Goal: Information Seeking & Learning: Find specific fact

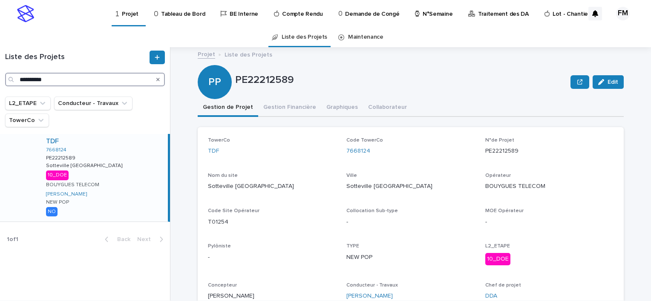
click at [51, 77] on input "**********" at bounding box center [85, 80] width 160 height 14
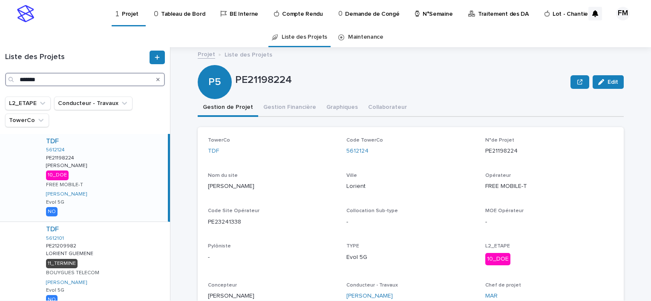
type input "*******"
click at [144, 183] on div "TDF 5612124 PE21198224 PE21198224 Lorient-[PERSON_NAME] Lorient-[PERSON_NAME] 1…" at bounding box center [103, 178] width 129 height 88
click at [280, 116] on button "Gestion Financière" at bounding box center [289, 108] width 63 height 18
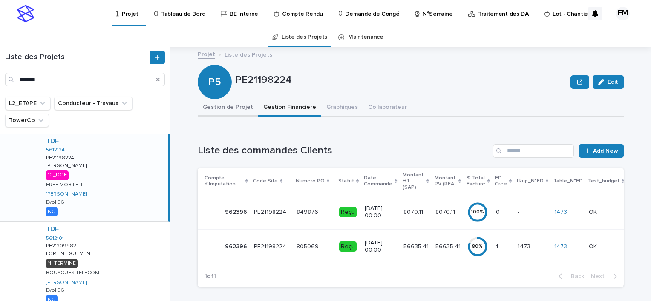
click at [226, 113] on button "Gestion de Projet" at bounding box center [228, 108] width 60 height 18
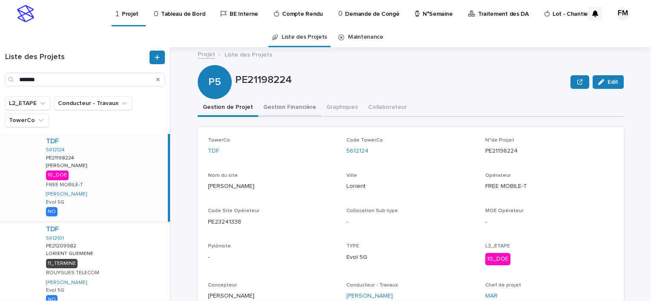
click at [267, 116] on button "Gestion Financière" at bounding box center [289, 108] width 63 height 18
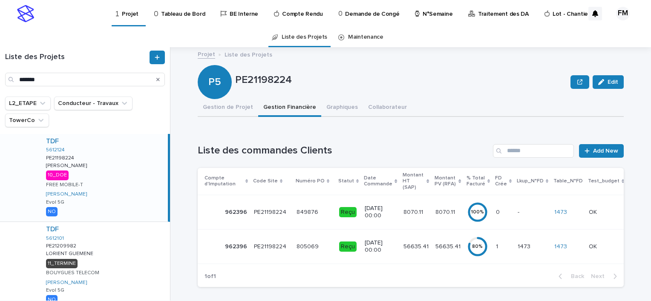
scroll to position [43, 0]
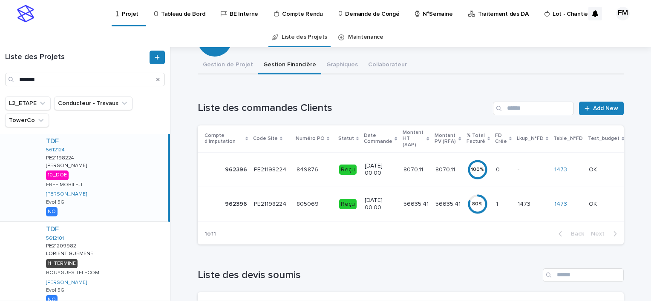
click at [389, 206] on td "[DATE] 00:00" at bounding box center [380, 204] width 38 height 34
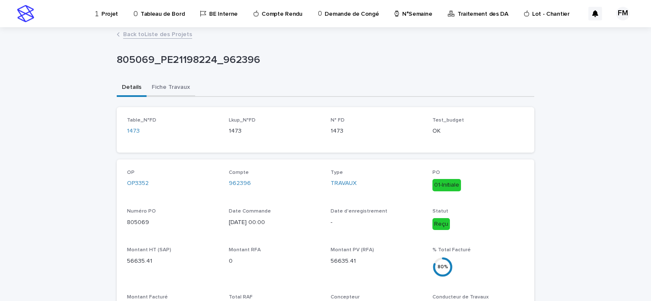
click at [165, 89] on button "Fiche Travaux" at bounding box center [170, 88] width 49 height 18
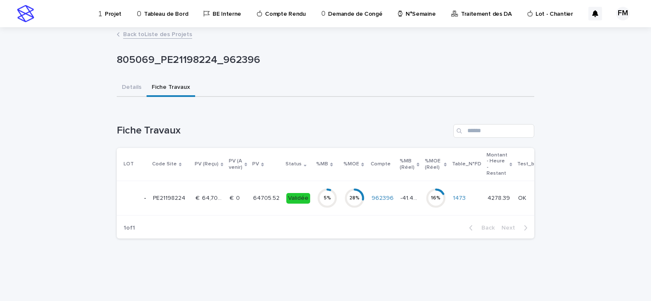
click at [327, 201] on div "5 %" at bounding box center [327, 198] width 20 height 20
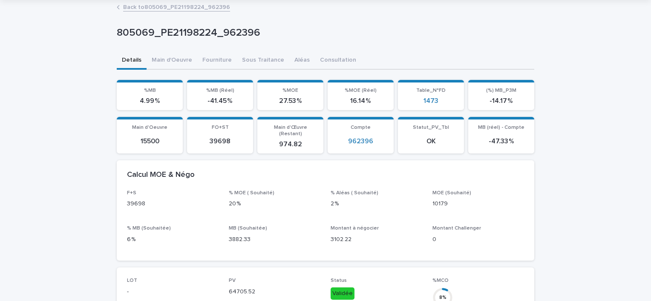
scroll to position [43, 0]
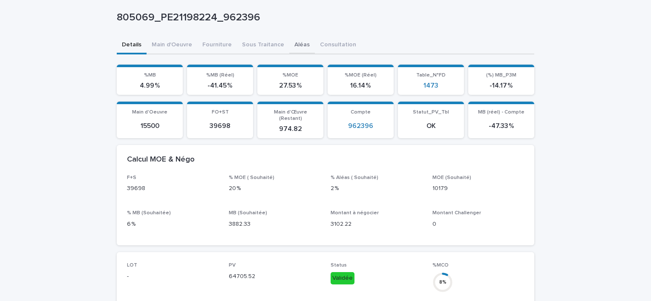
drag, startPoint x: 295, startPoint y: 33, endPoint x: 289, endPoint y: 48, distance: 15.5
click at [295, 34] on div "805069_PE21198224_962396" at bounding box center [325, 20] width 417 height 34
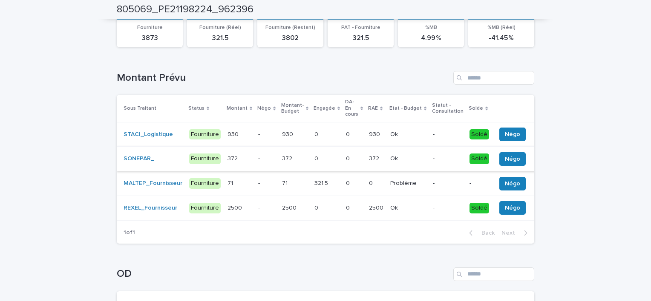
scroll to position [48, 0]
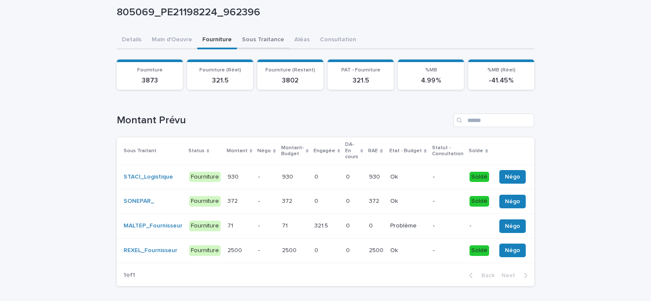
click at [256, 43] on div "805069_PE21198224_962396 805069_PE21198224_962396 Sorry, there was an error sav…" at bounding box center [325, 209] width 417 height 459
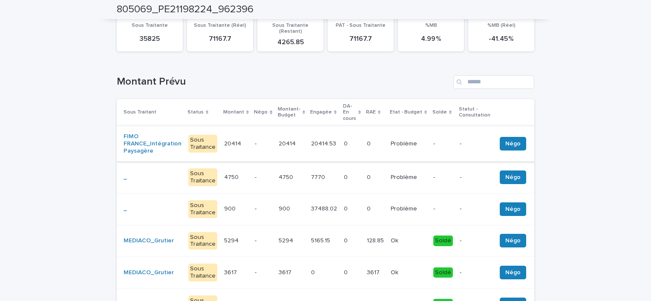
scroll to position [43, 0]
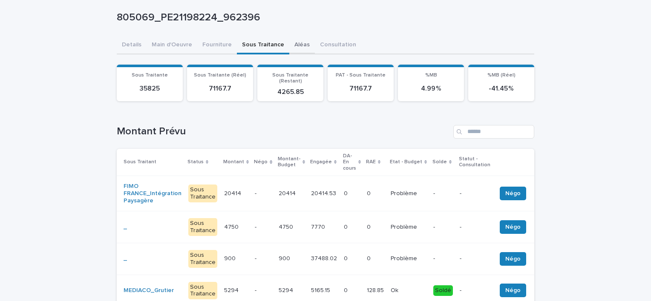
click at [298, 40] on div "Projet Tableau de Bord BE Interne Compte Rendu Demande de Congé N°Semaine Trait…" at bounding box center [325, 272] width 651 height 631
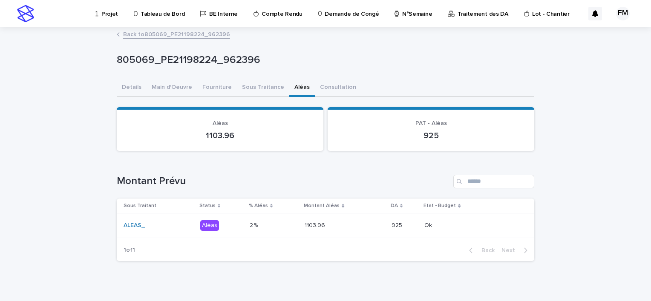
scroll to position [9, 0]
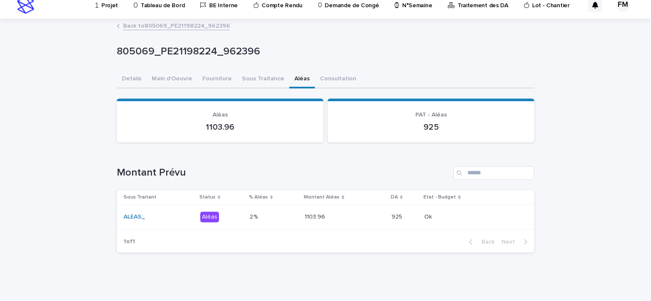
click at [347, 221] on div "1103.96 1103.96" at bounding box center [344, 217] width 80 height 14
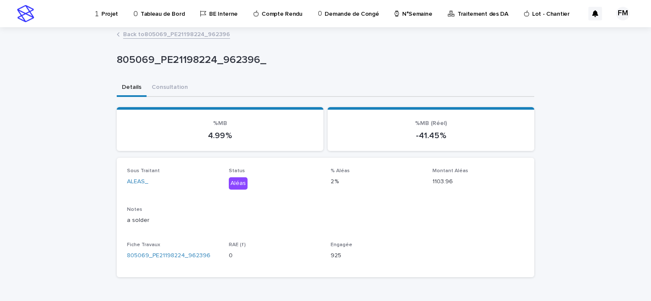
click at [184, 39] on div "Back to 805069_PE21198224_962396" at bounding box center [325, 35] width 426 height 12
click at [184, 34] on link "Back to 805069_PE21198224_962396" at bounding box center [176, 34] width 107 height 10
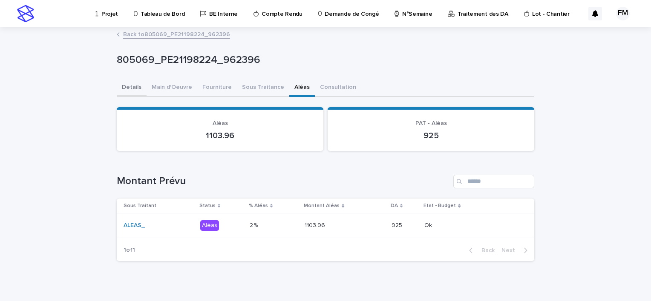
click at [132, 92] on button "Details" at bounding box center [132, 88] width 30 height 18
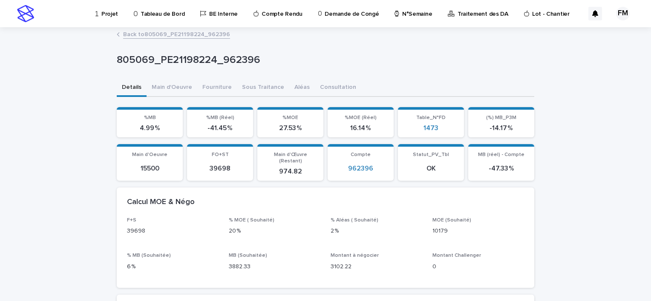
click at [143, 79] on div "Details Main d'Oeuvre Fourniture Sous Traitance Aléas Consultation" at bounding box center [325, 88] width 417 height 18
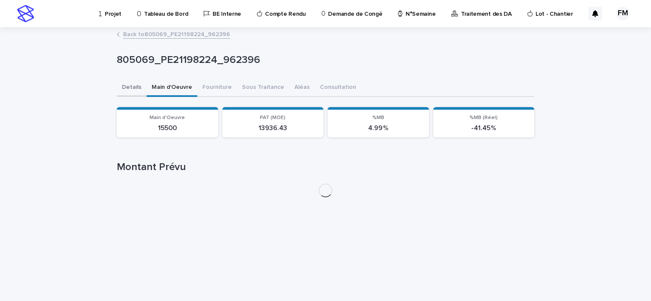
click at [137, 86] on button "Details" at bounding box center [132, 88] width 30 height 18
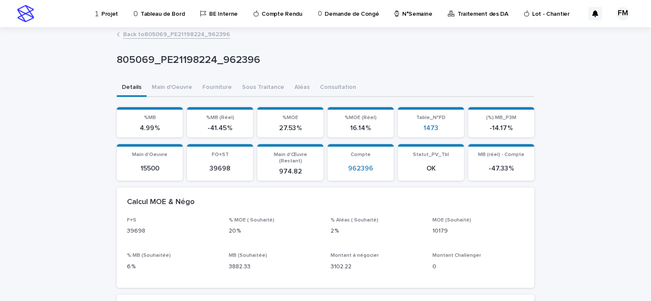
click at [137, 86] on button "Details" at bounding box center [132, 88] width 30 height 18
click at [166, 38] on div "Back to 805069_PE21198224_962396" at bounding box center [325, 35] width 426 height 12
click at [166, 38] on link "Back to 805069_PE21198224_962396" at bounding box center [176, 34] width 107 height 10
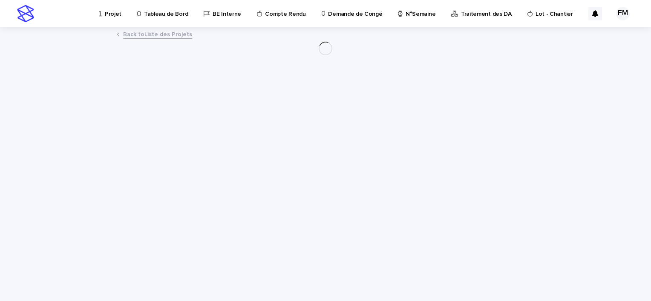
click at [167, 37] on link "Back to Liste des Projets" at bounding box center [157, 34] width 69 height 10
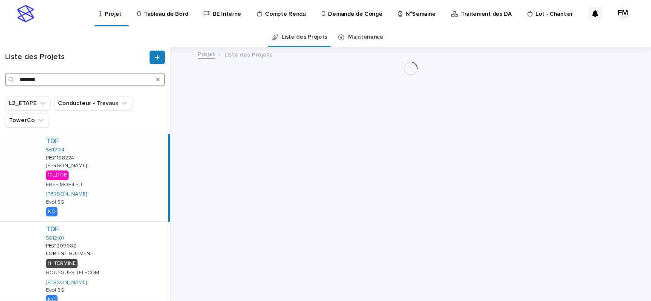
click at [71, 75] on input "*******" at bounding box center [85, 80] width 160 height 14
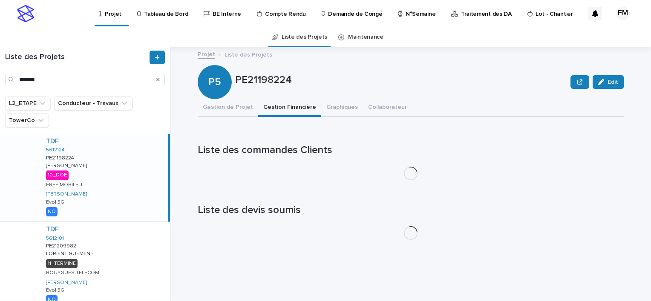
drag, startPoint x: 119, startPoint y: 178, endPoint x: 132, endPoint y: 179, distance: 13.2
click at [119, 178] on div "TDF 5612124 PE21198224 PE21198224 Lorient-[PERSON_NAME] Lorient-[PERSON_NAME] 1…" at bounding box center [103, 178] width 129 height 88
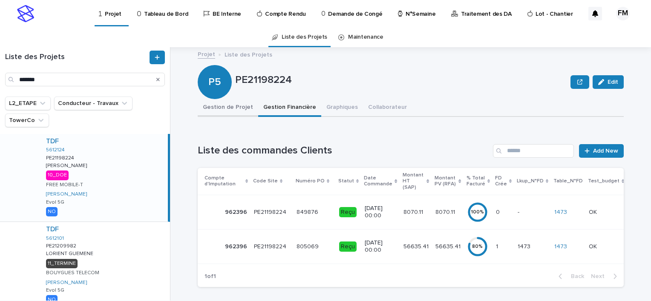
click at [231, 110] on button "Gestion de Projet" at bounding box center [228, 108] width 60 height 18
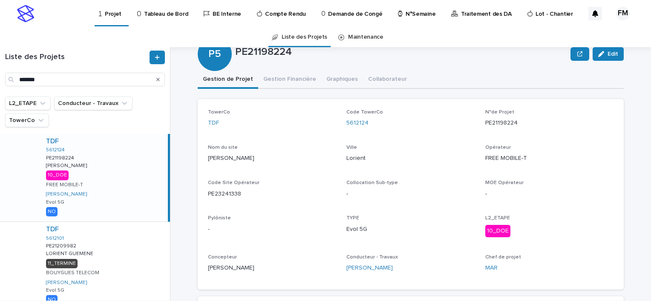
scroll to position [43, 0]
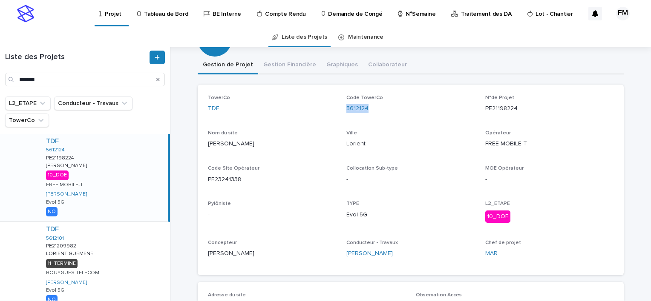
drag, startPoint x: 369, startPoint y: 112, endPoint x: 344, endPoint y: 114, distance: 25.6
click at [346, 114] on div "Code TowerCo 5612124" at bounding box center [410, 107] width 128 height 25
copy link "5612124"
click at [242, 136] on div "Nom du site [PERSON_NAME]" at bounding box center [272, 142] width 128 height 25
click at [240, 146] on p "[PERSON_NAME]" at bounding box center [272, 144] width 128 height 9
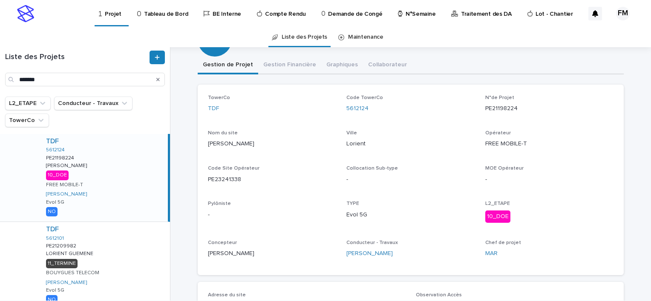
click at [240, 146] on p "[PERSON_NAME]" at bounding box center [272, 144] width 128 height 9
copy p "[PERSON_NAME]"
click at [231, 180] on p "PE23241338" at bounding box center [272, 179] width 128 height 9
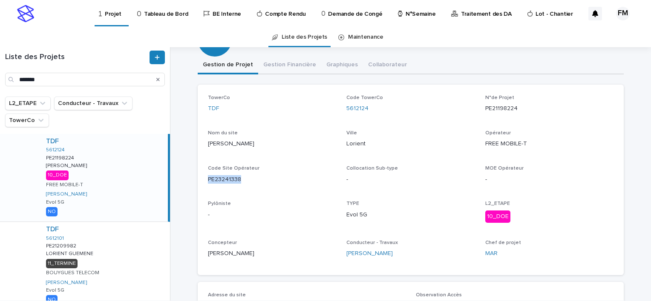
click at [231, 180] on p "PE23241338" at bounding box center [272, 179] width 128 height 9
copy p "PE23241338"
drag, startPoint x: 295, startPoint y: 71, endPoint x: 367, endPoint y: 115, distance: 84.3
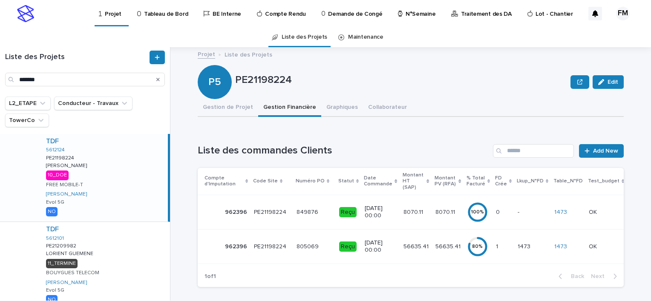
click at [385, 240] on p "[DATE] 00:00" at bounding box center [380, 247] width 32 height 14
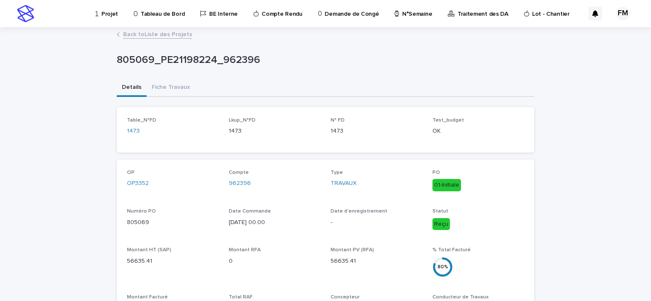
click at [184, 77] on div "805069_PE21198224_962396" at bounding box center [325, 62] width 417 height 34
click at [182, 85] on button "Fiche Travaux" at bounding box center [170, 88] width 49 height 18
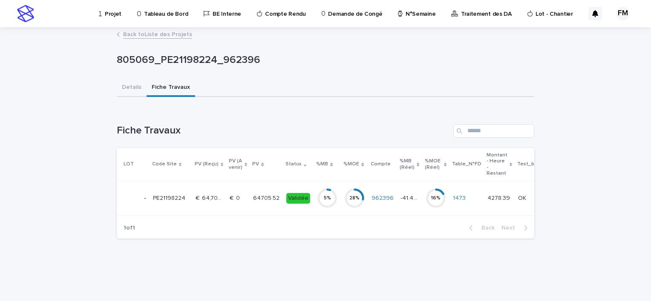
click at [276, 185] on td "64705.52 64705.52" at bounding box center [266, 198] width 33 height 34
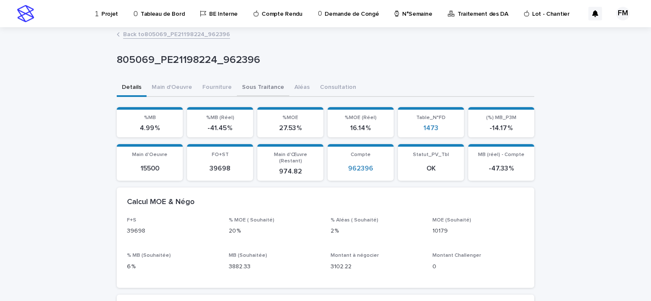
click at [252, 92] on button "Sous Traitance" at bounding box center [263, 88] width 52 height 18
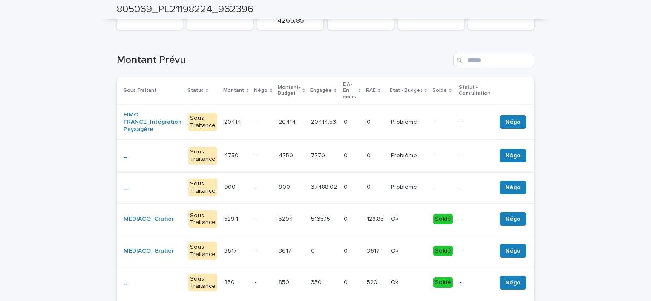
scroll to position [128, 0]
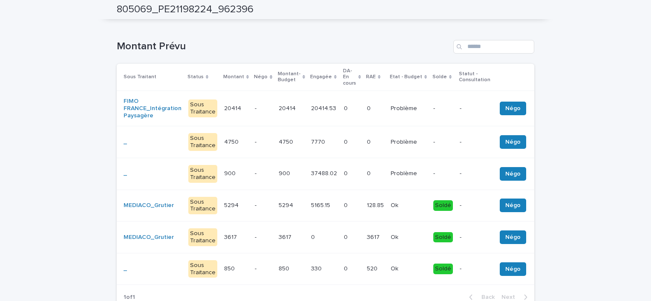
click at [307, 109] on td "20414.53 20414.53" at bounding box center [323, 108] width 33 height 35
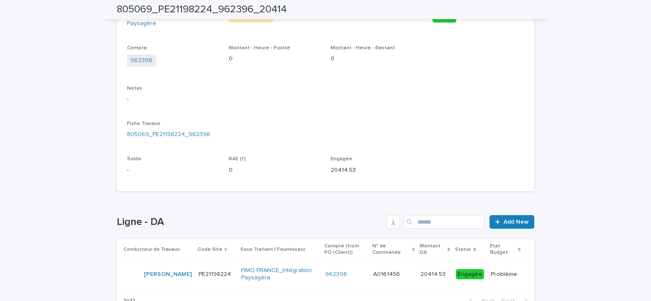
scroll to position [154, 0]
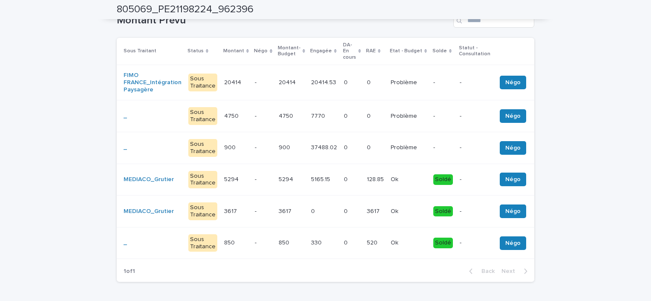
click at [344, 114] on div "0 0" at bounding box center [352, 116] width 16 height 14
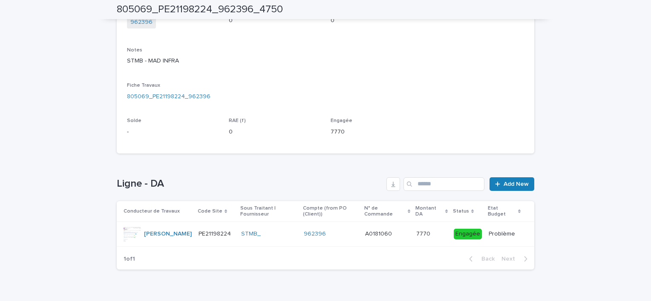
scroll to position [211, 0]
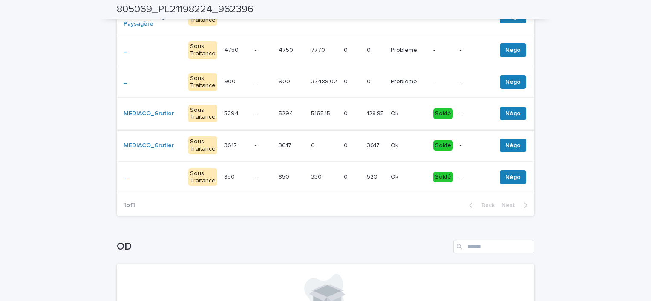
scroll to position [169, 0]
